Goal: Book appointment/travel/reservation

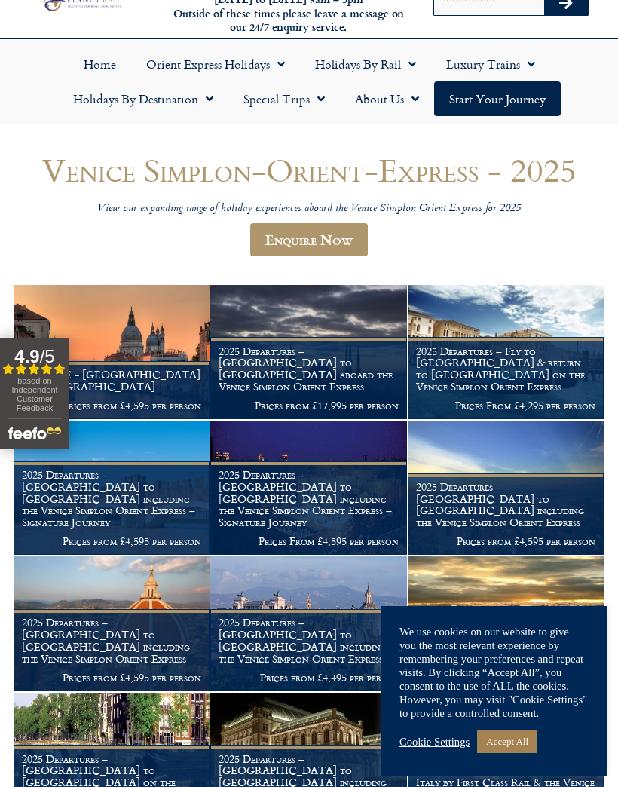
scroll to position [44, 0]
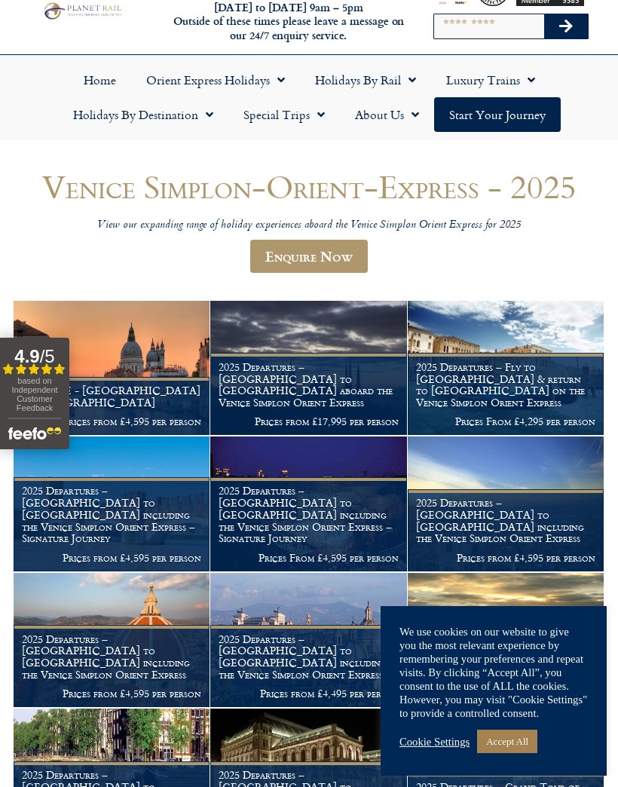
click at [581, 257] on header "Venice Simplon-Orient-Express - 2025 View our expanding range of holiday experi…" at bounding box center [309, 228] width 591 height 118
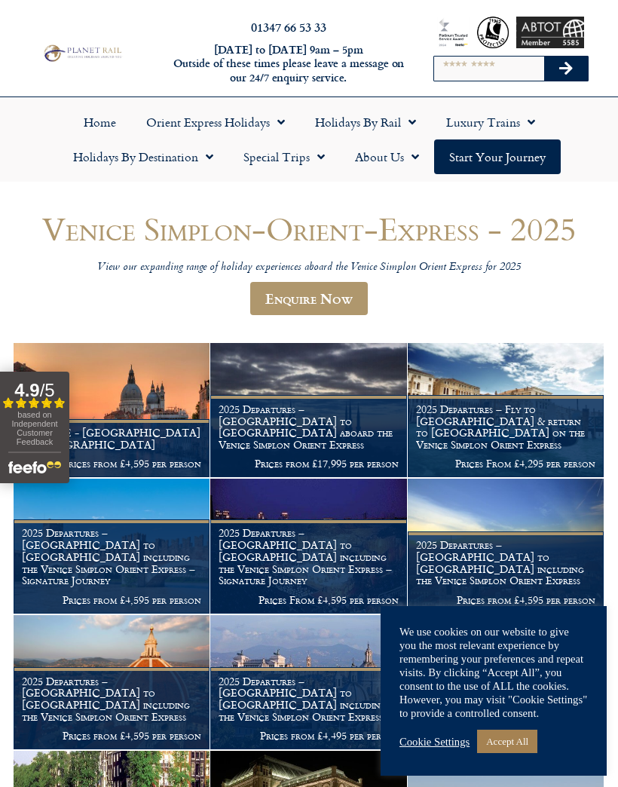
scroll to position [38, 0]
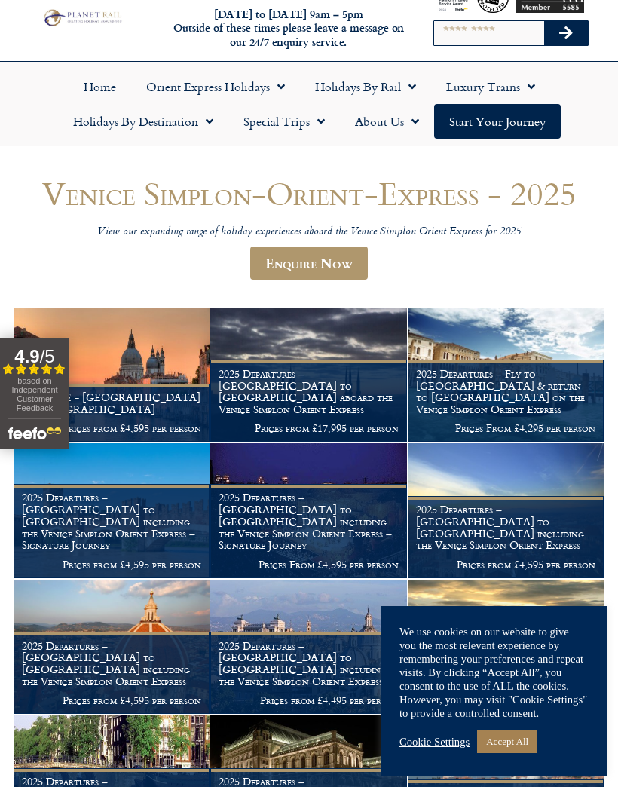
click at [274, 91] on span "Menu" at bounding box center [277, 86] width 15 height 27
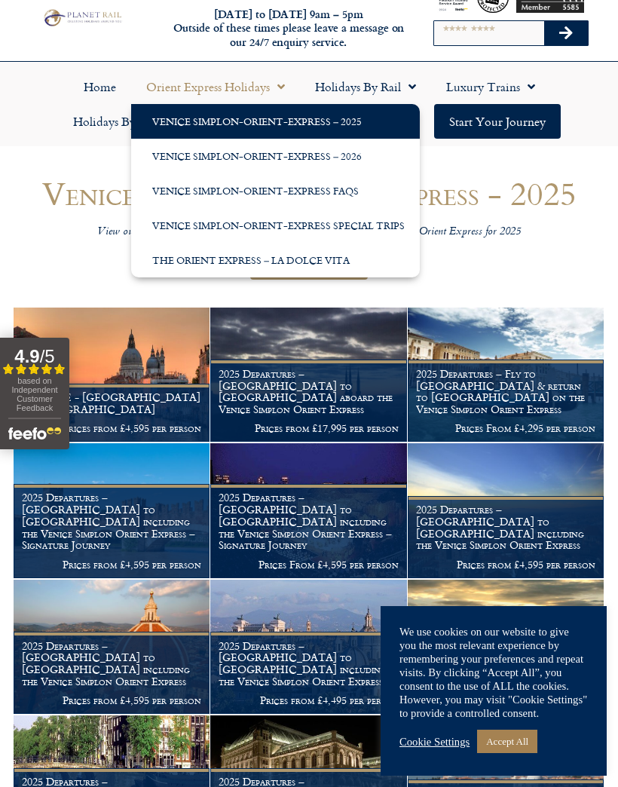
click at [280, 78] on span "Menu" at bounding box center [277, 86] width 15 height 27
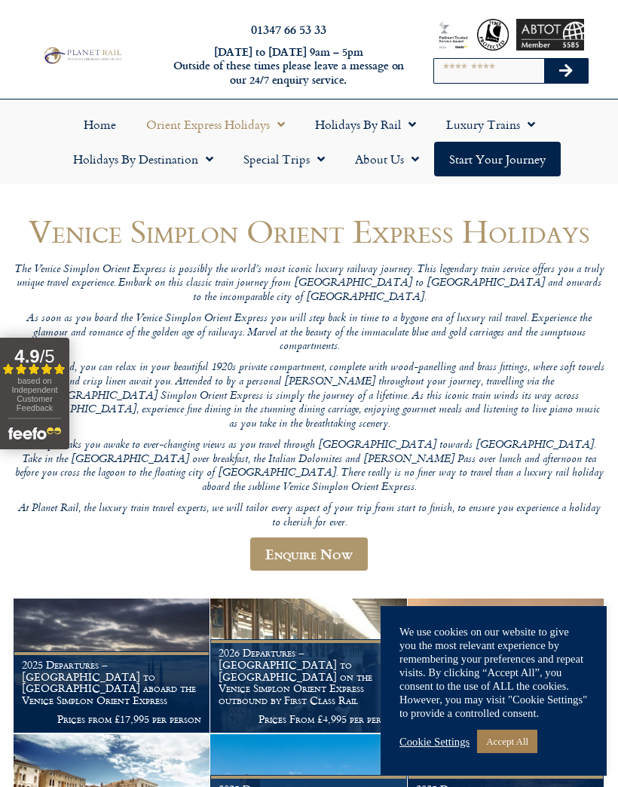
click at [320, 158] on span "Menu" at bounding box center [317, 158] width 15 height 27
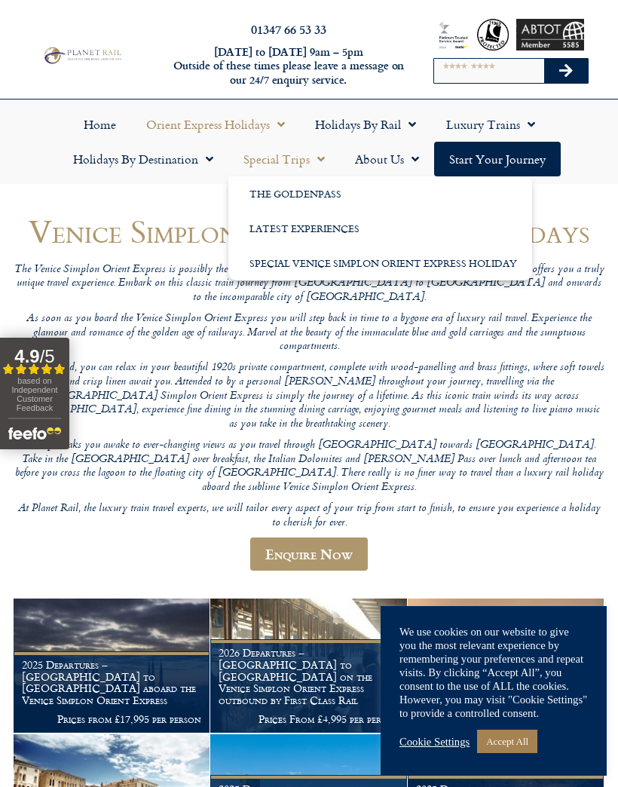
click at [323, 157] on span "Menu" at bounding box center [317, 158] width 15 height 27
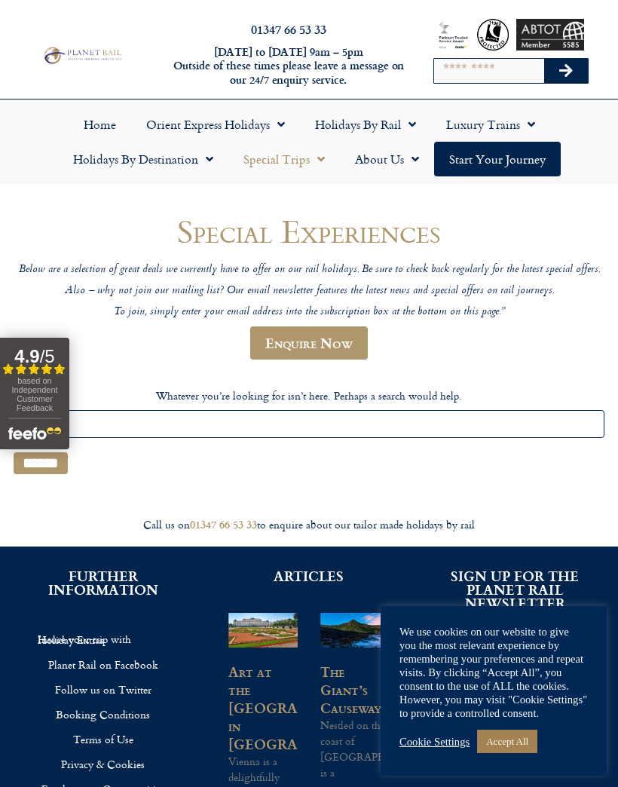
click at [265, 116] on link "Orient Express Holidays" at bounding box center [215, 124] width 169 height 35
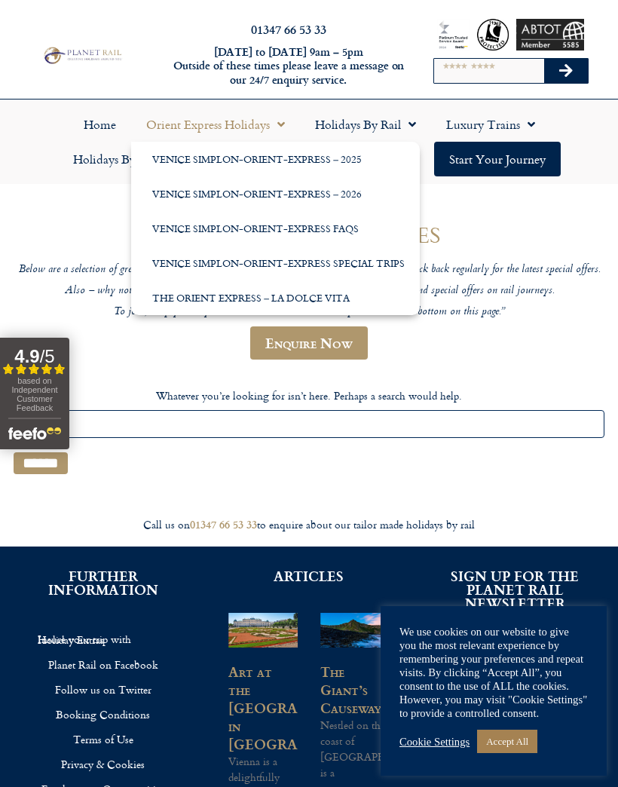
click at [303, 159] on link "Venice Simplon-Orient-Express – 2025" at bounding box center [275, 159] width 289 height 35
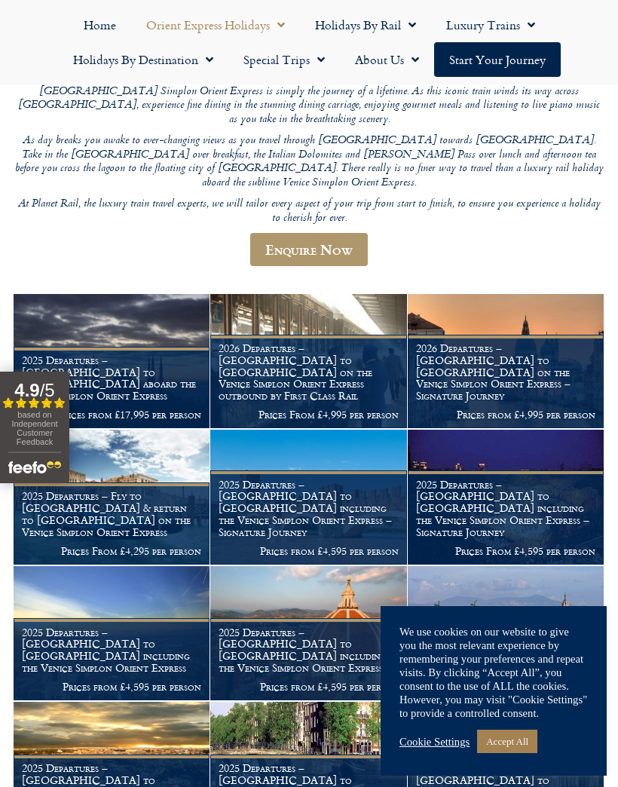
scroll to position [250, 0]
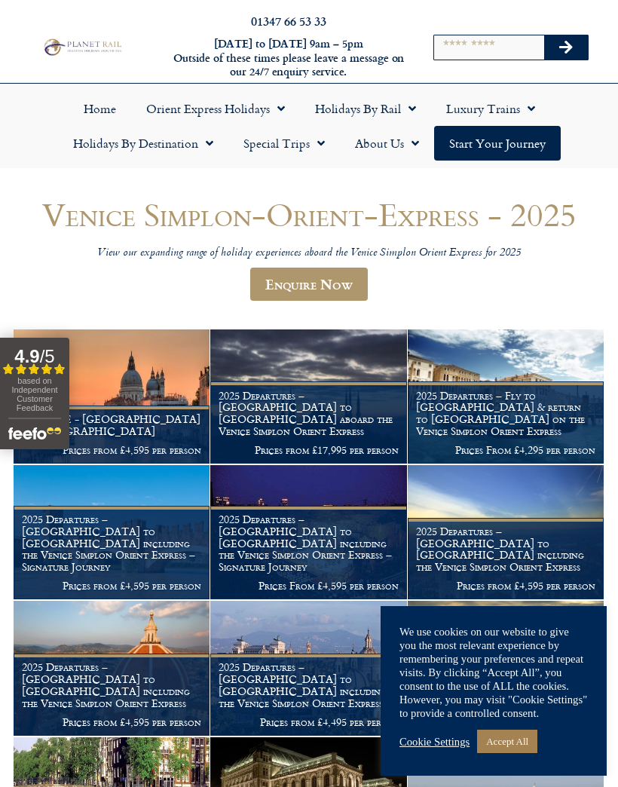
scroll to position [38, 0]
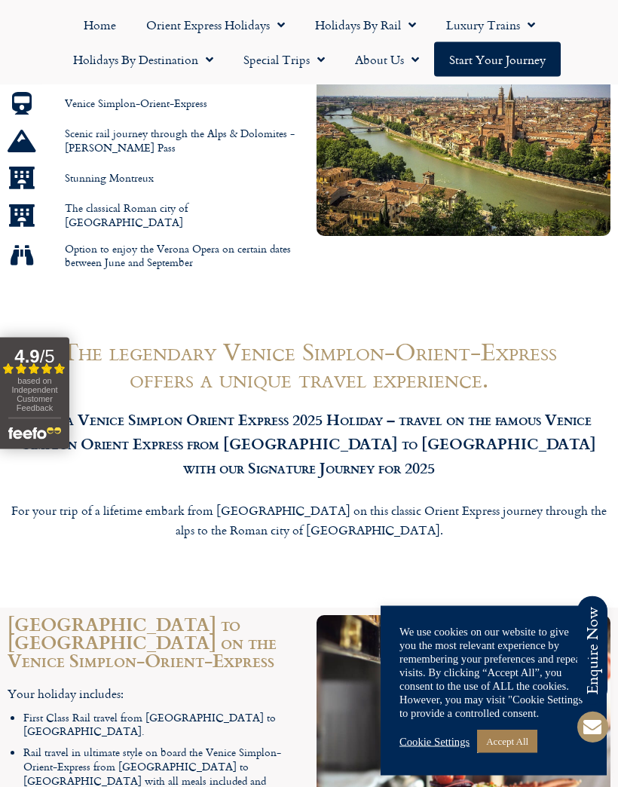
scroll to position [987, 0]
